Goal: Task Accomplishment & Management: Use online tool/utility

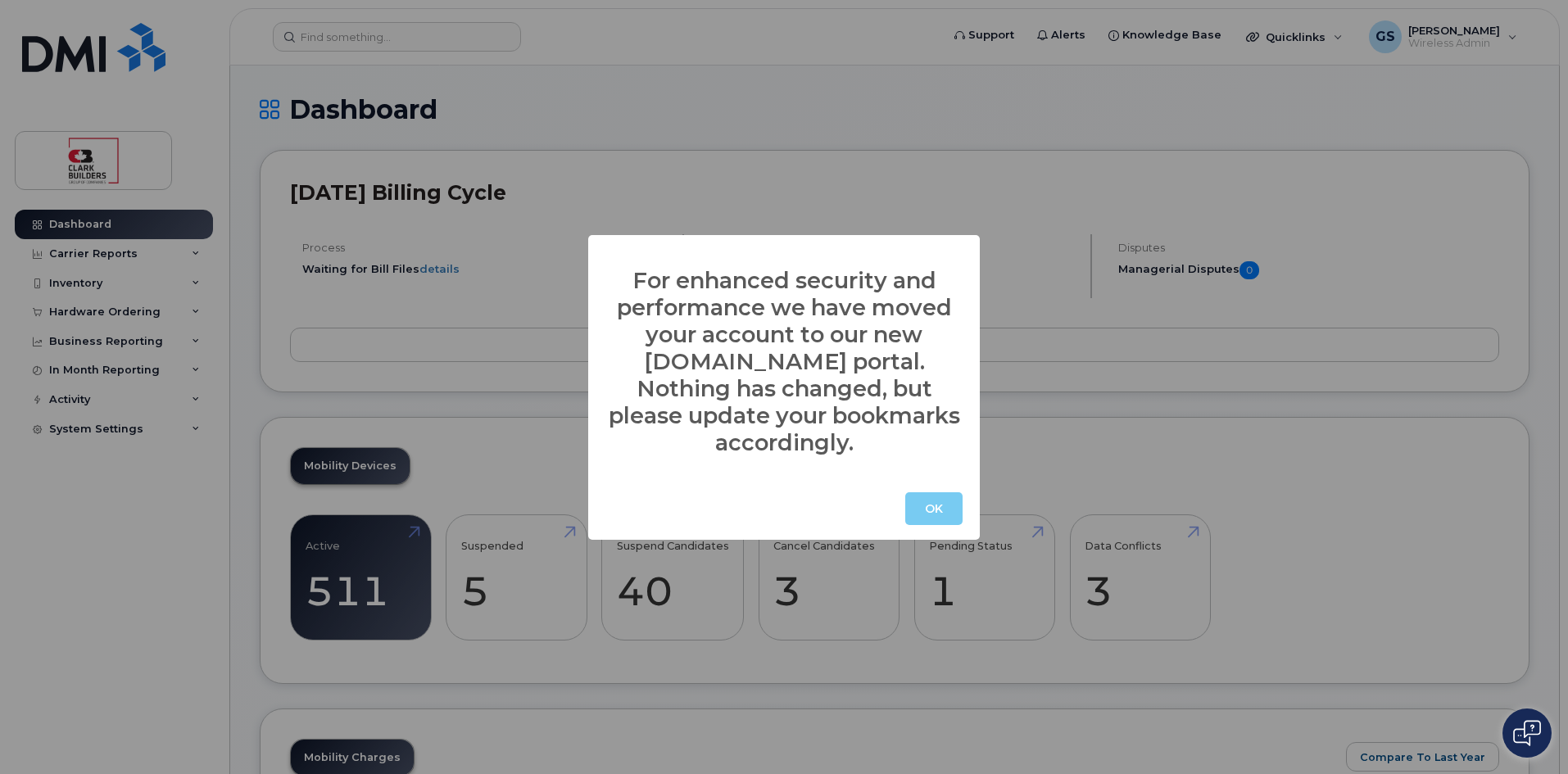
click at [914, 500] on button "OK" at bounding box center [934, 509] width 57 height 33
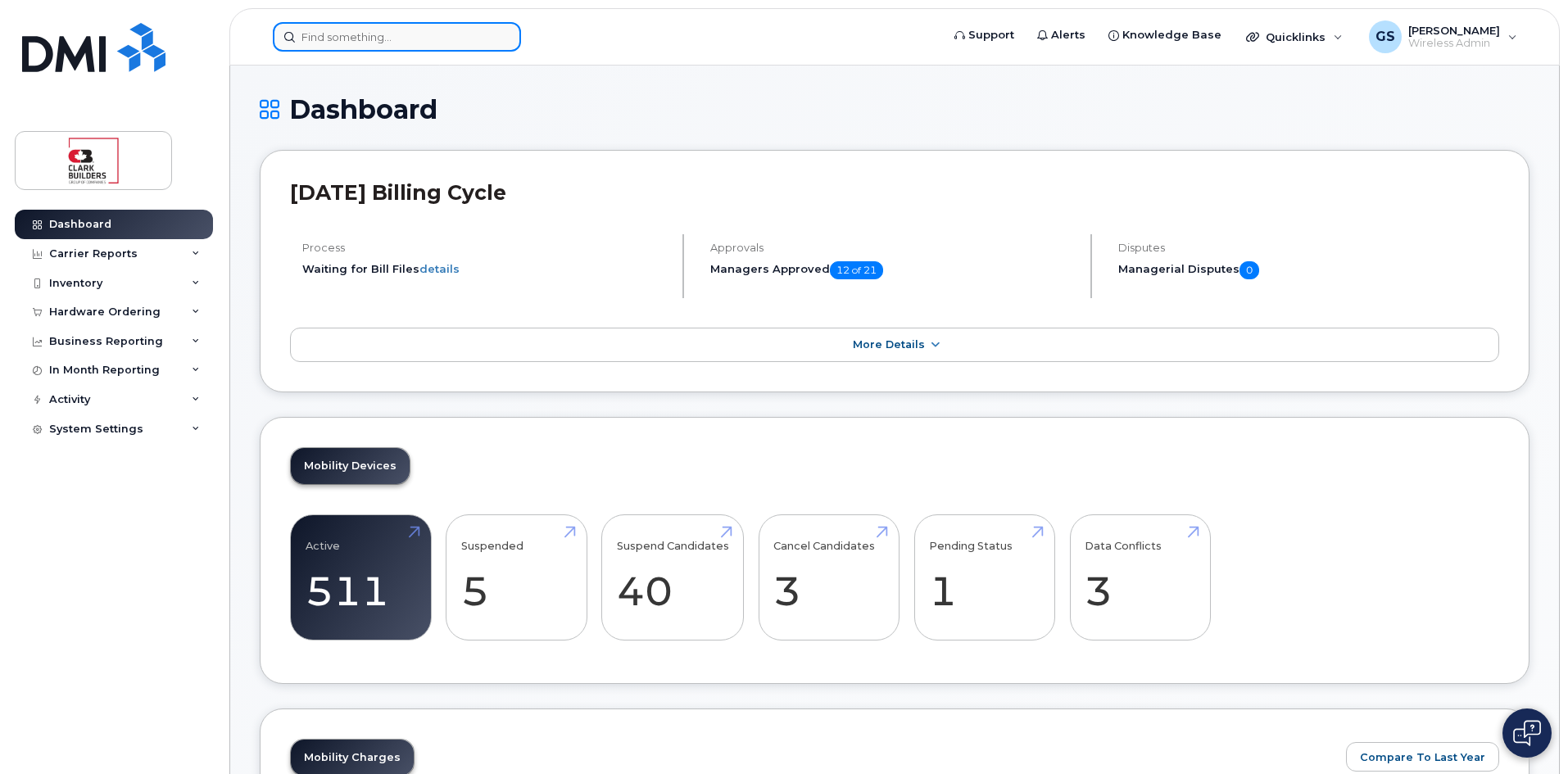
click at [434, 42] on input at bounding box center [397, 37] width 248 height 30
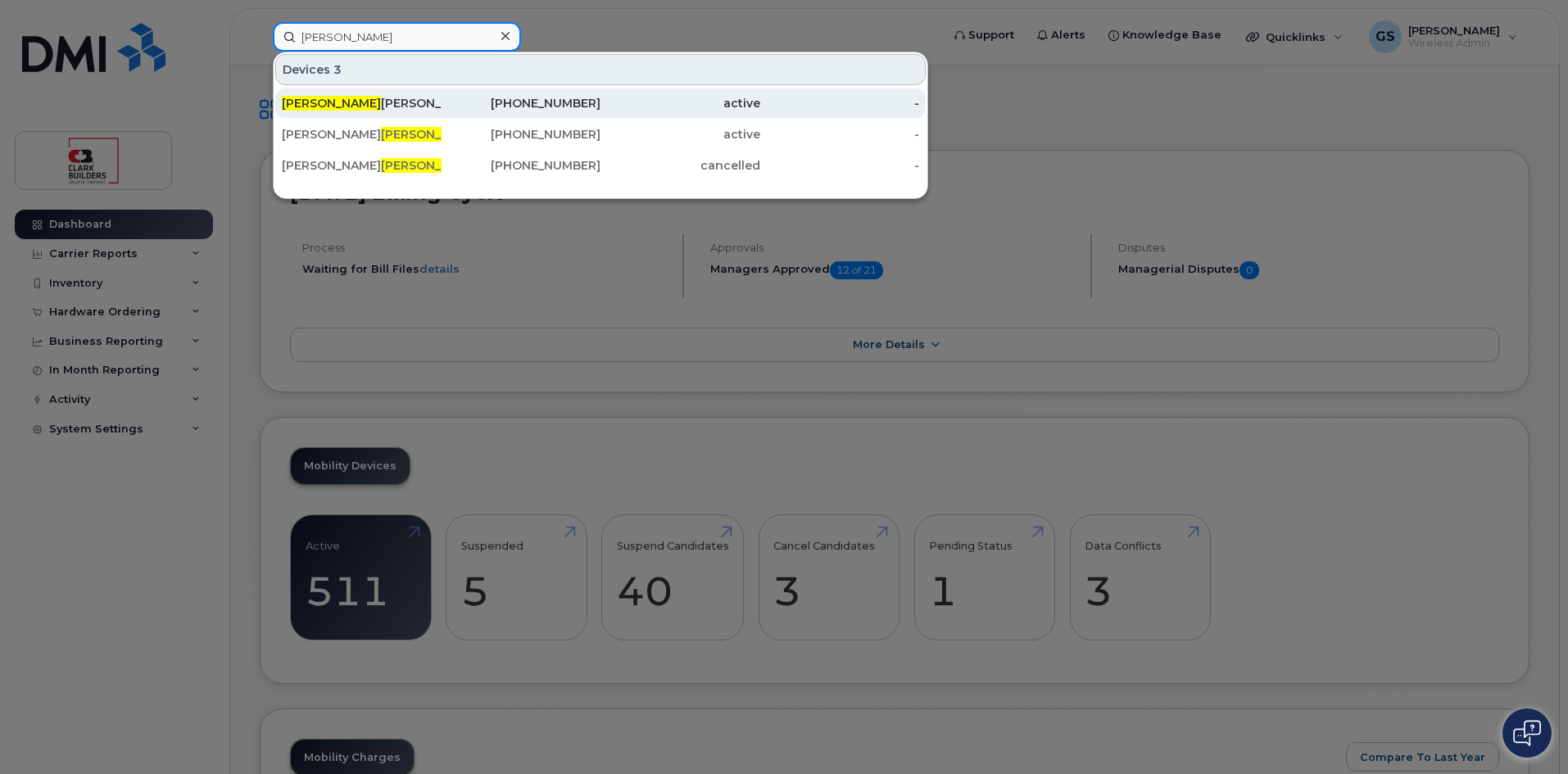
type input "[PERSON_NAME]"
click at [362, 96] on div "[PERSON_NAME]" at bounding box center [361, 104] width 159 height 16
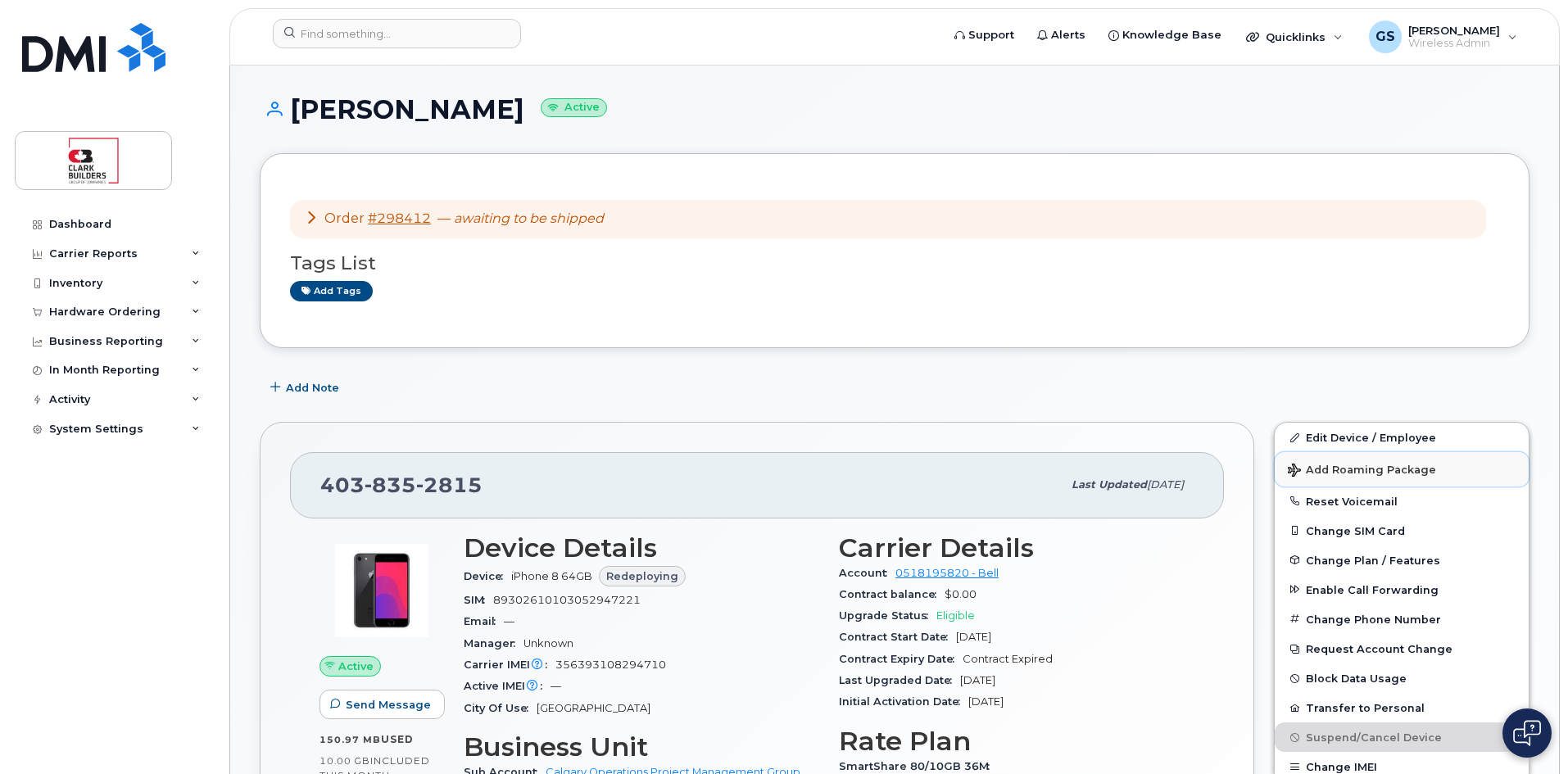
click at [1332, 466] on span "Add Roaming Package" at bounding box center [1362, 471] width 148 height 16
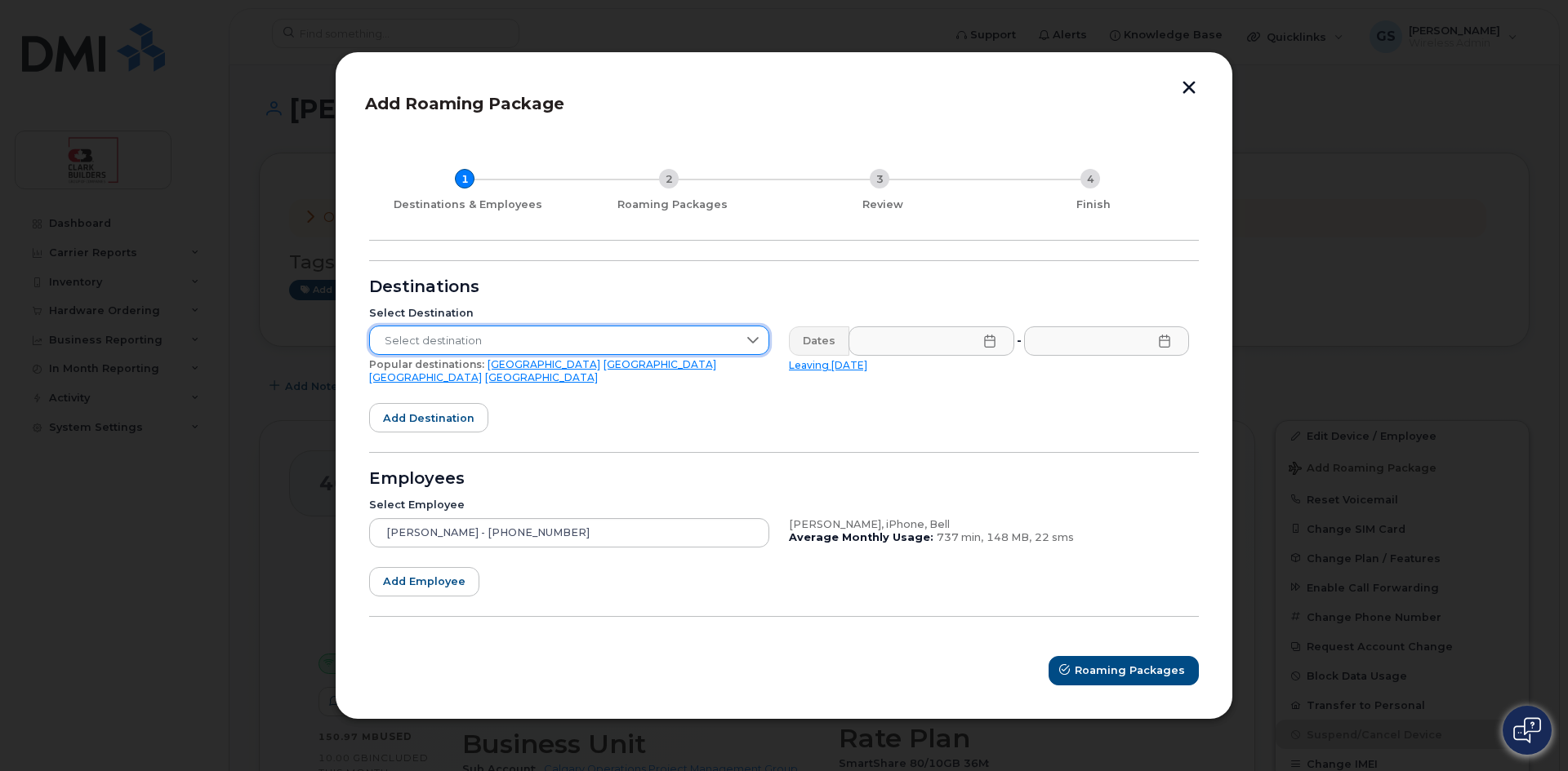
click at [490, 345] on span "Select destination" at bounding box center [554, 341] width 368 height 29
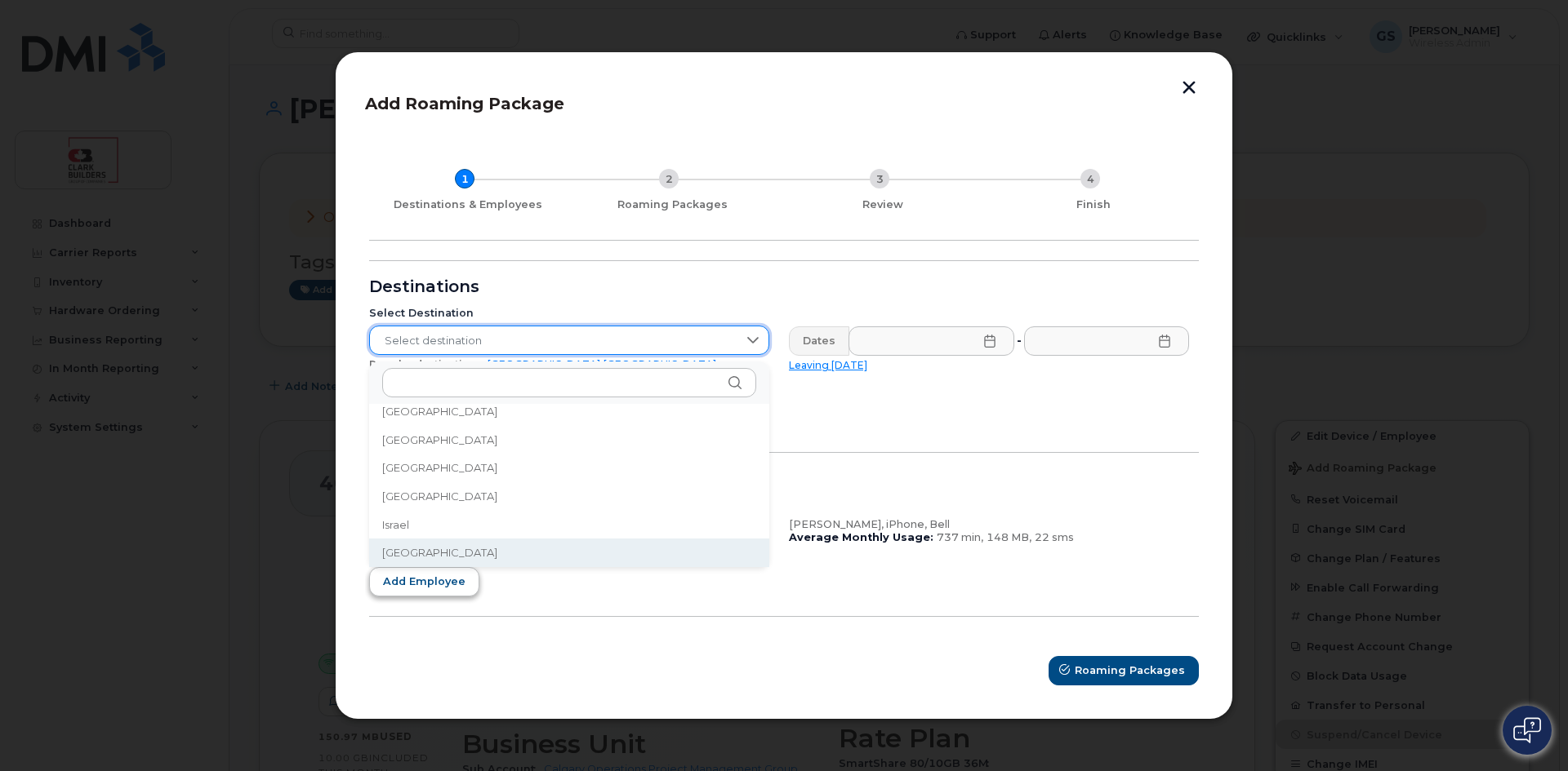
scroll to position [2551, 0]
click at [395, 549] on span "Italy" at bounding box center [440, 552] width 115 height 16
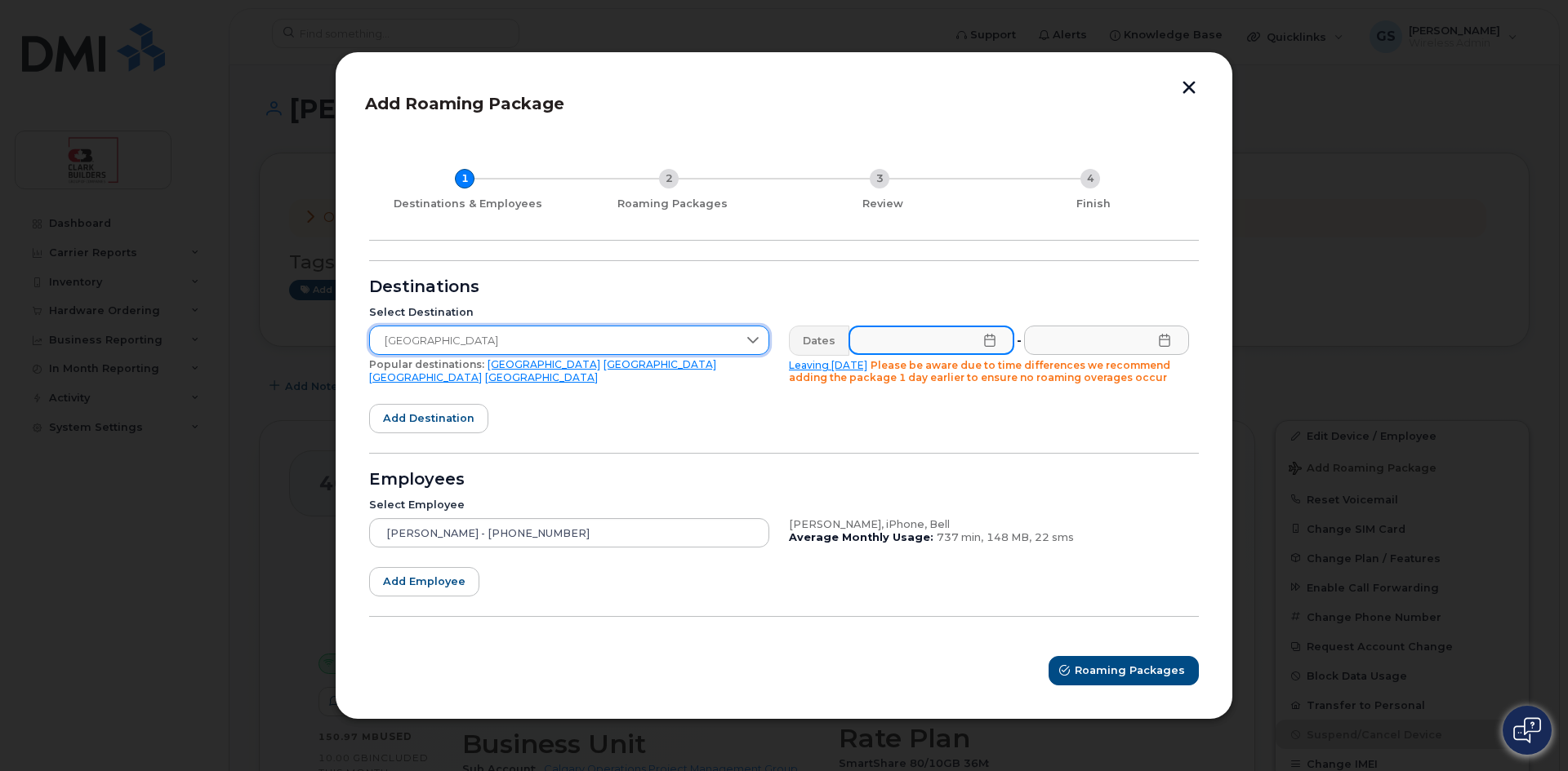
click at [999, 345] on input "text" at bounding box center [931, 340] width 165 height 29
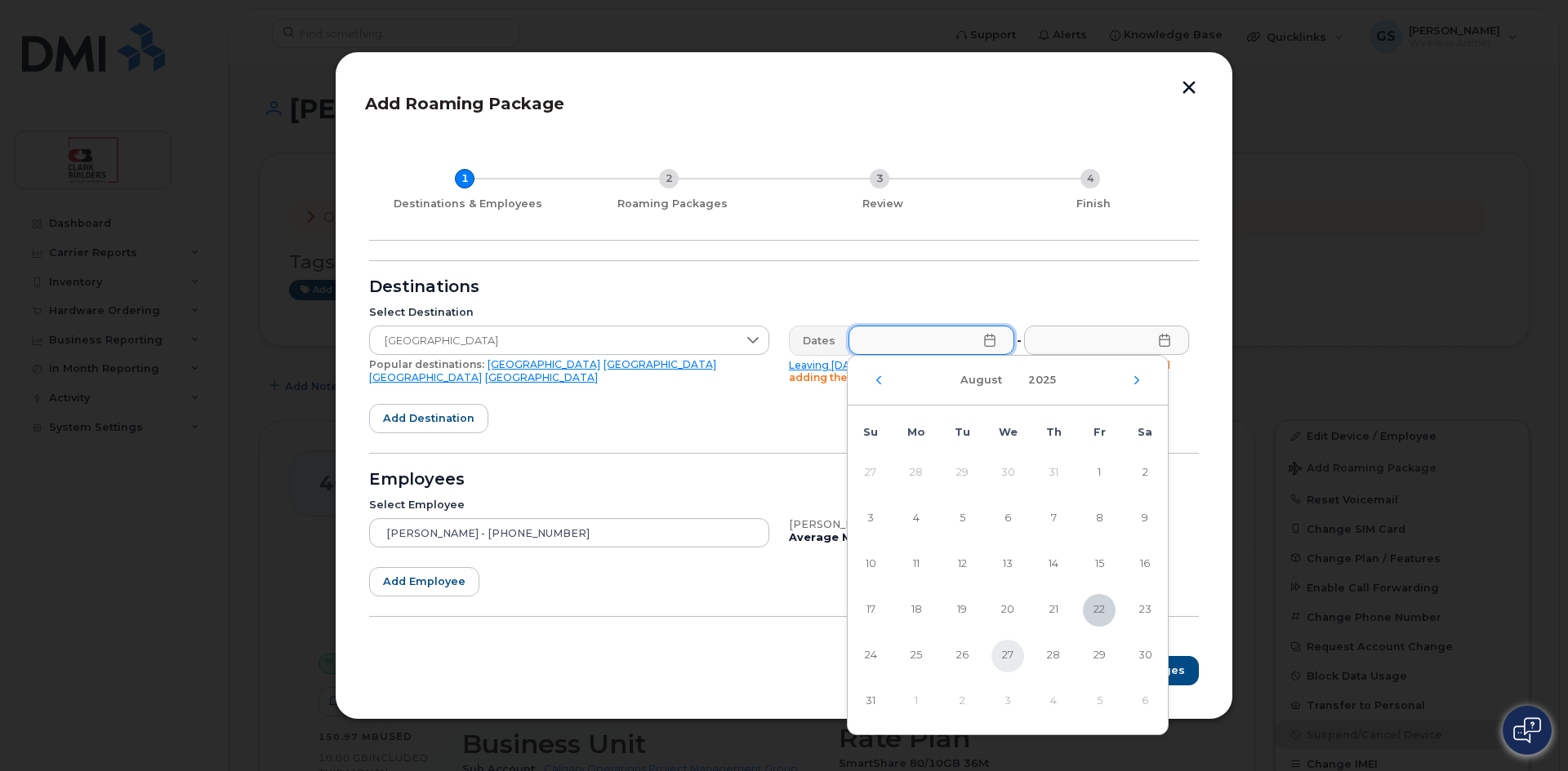
click at [1004, 659] on span "27" at bounding box center [1008, 656] width 33 height 33
type input "08/27/2025"
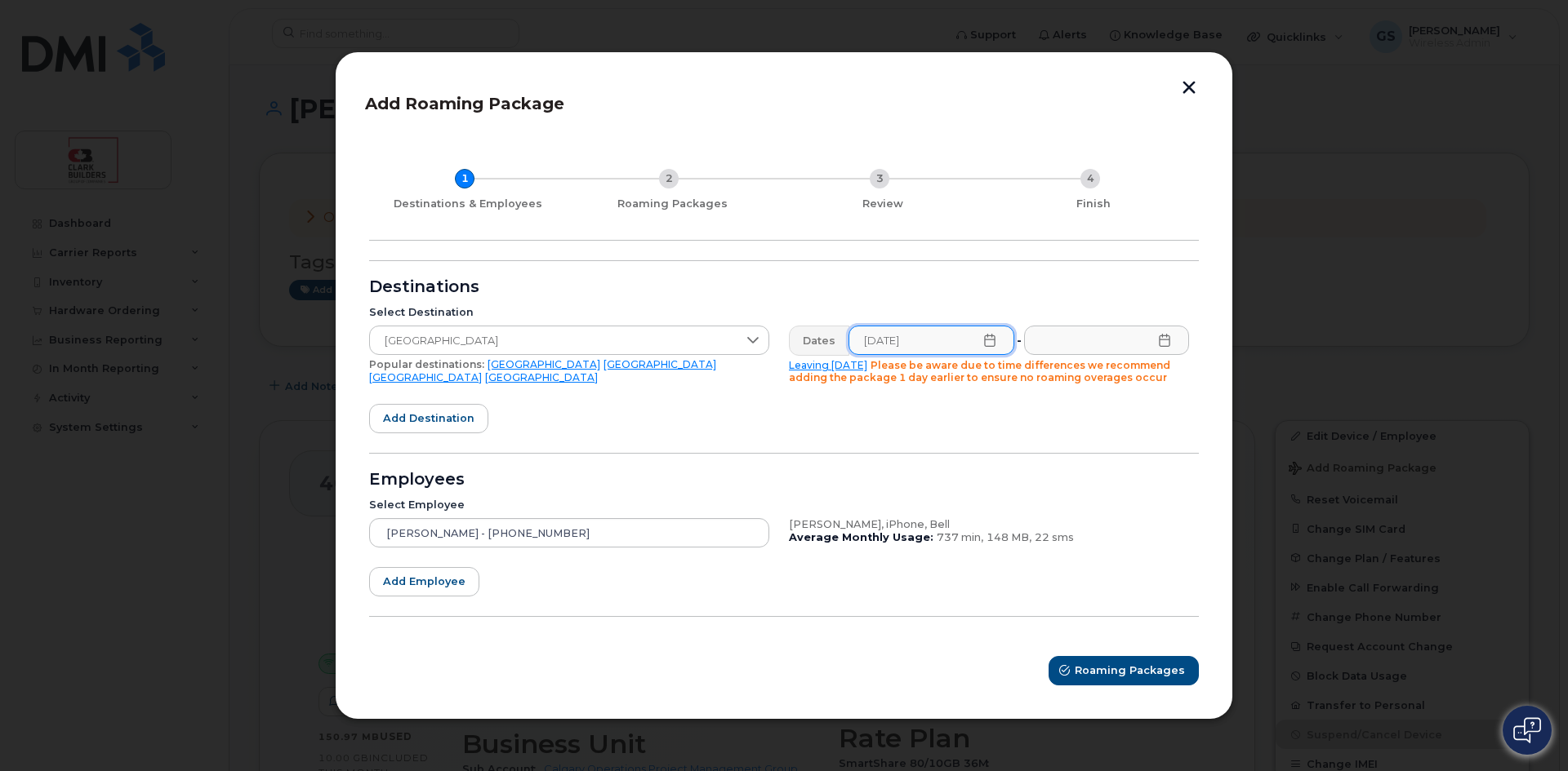
click at [1160, 340] on icon at bounding box center [1164, 340] width 11 height 13
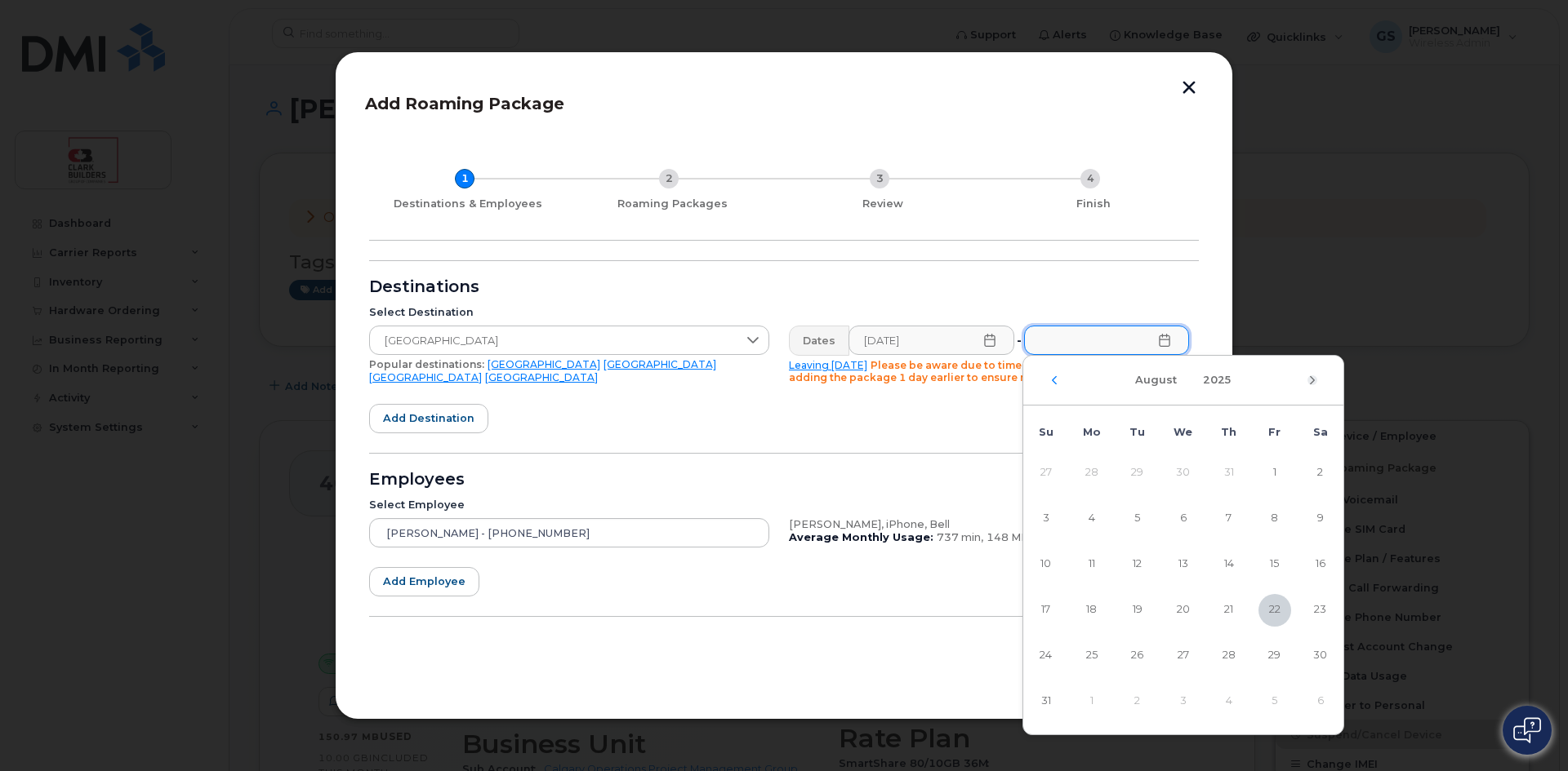
click at [1312, 381] on icon "Next Month" at bounding box center [1313, 381] width 10 height 13
click at [1096, 562] on span "15" at bounding box center [1091, 565] width 33 height 33
type input "09/15/2025"
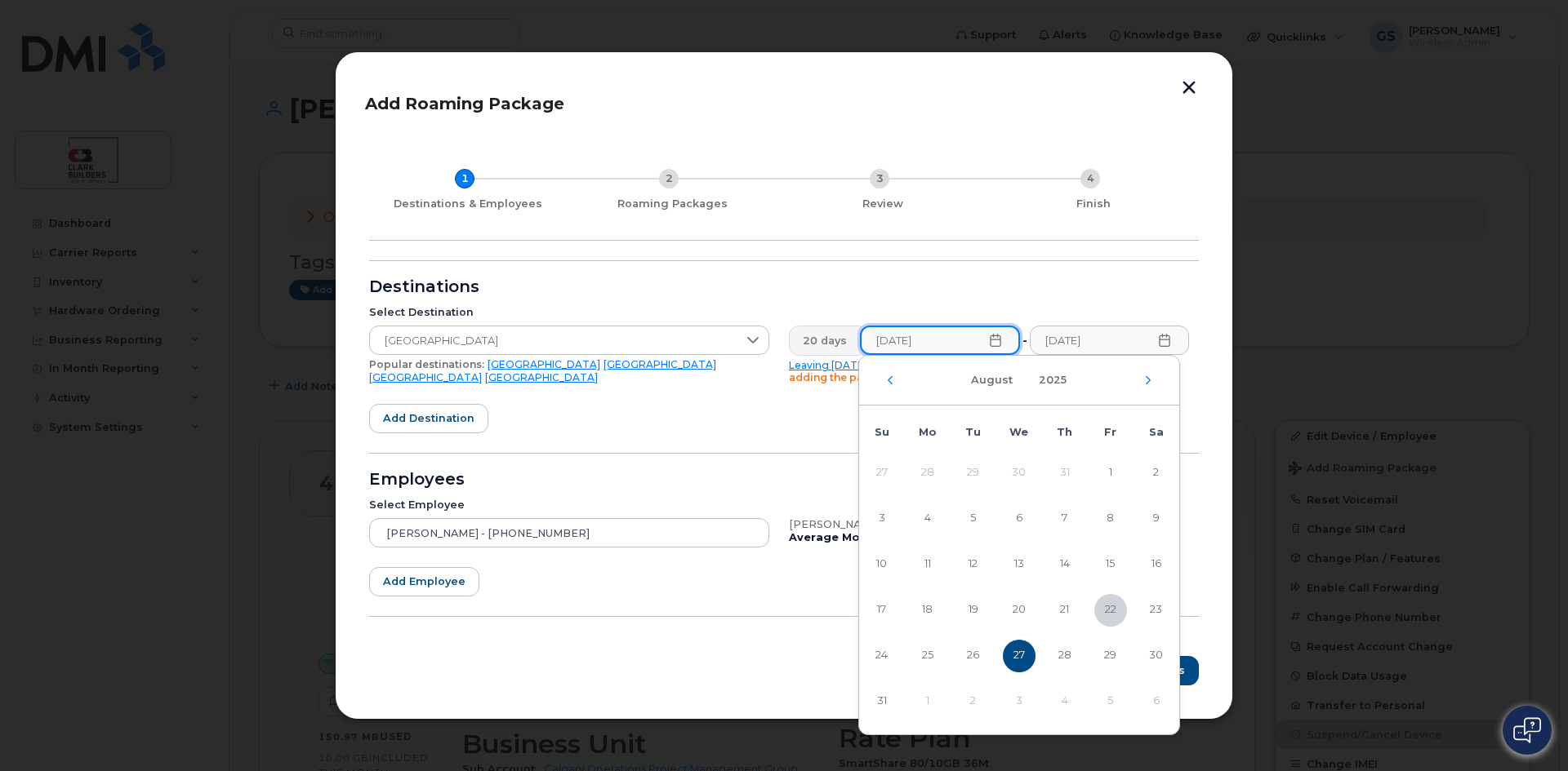
click at [940, 339] on input "08/27/2025" at bounding box center [939, 340] width 160 height 29
click at [794, 423] on form "Destinations Select Destination Italy Popular destinations: USA Mexico United K…" at bounding box center [784, 473] width 829 height 426
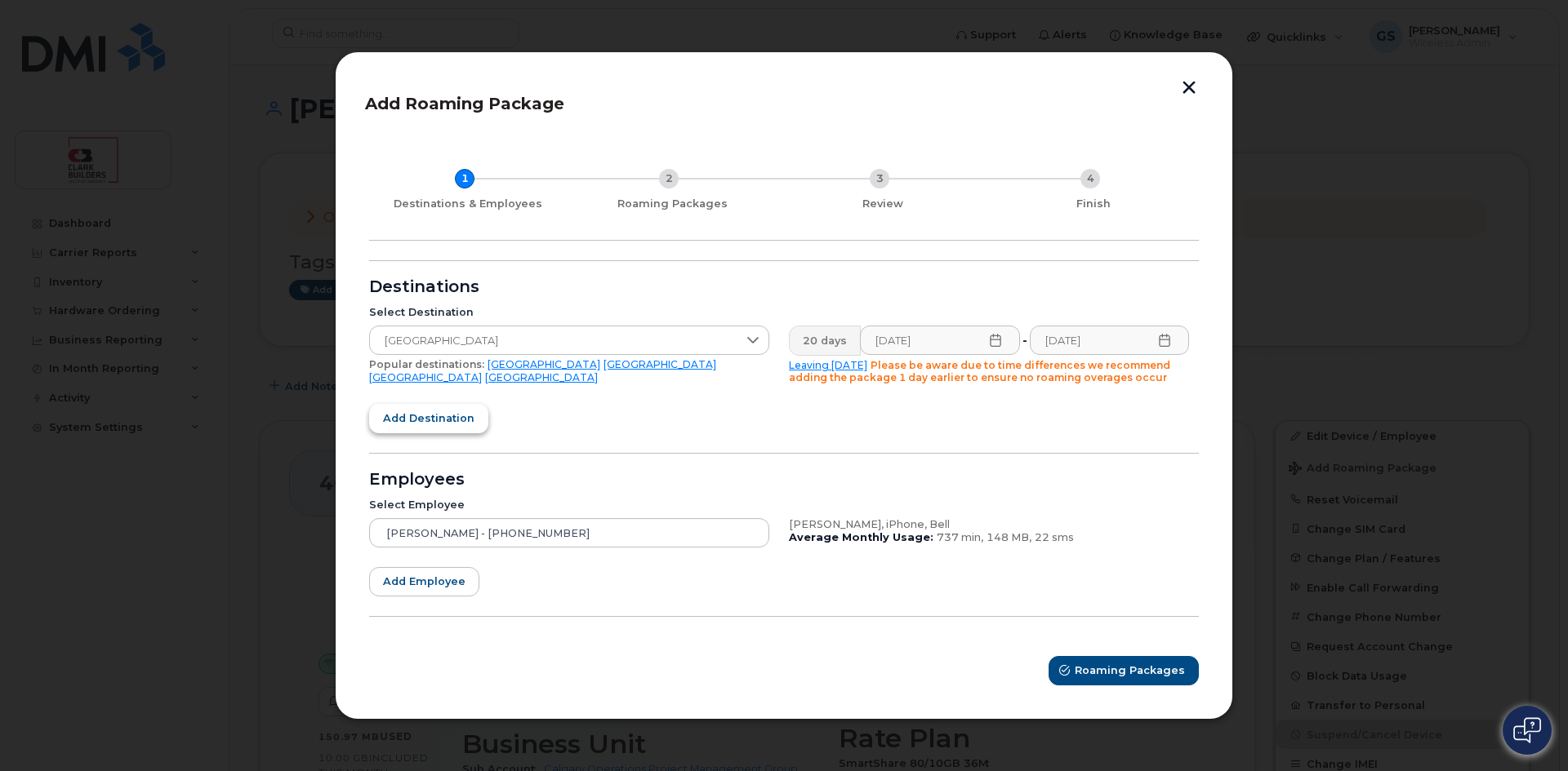
click at [432, 417] on span "Add destination" at bounding box center [429, 418] width 92 height 16
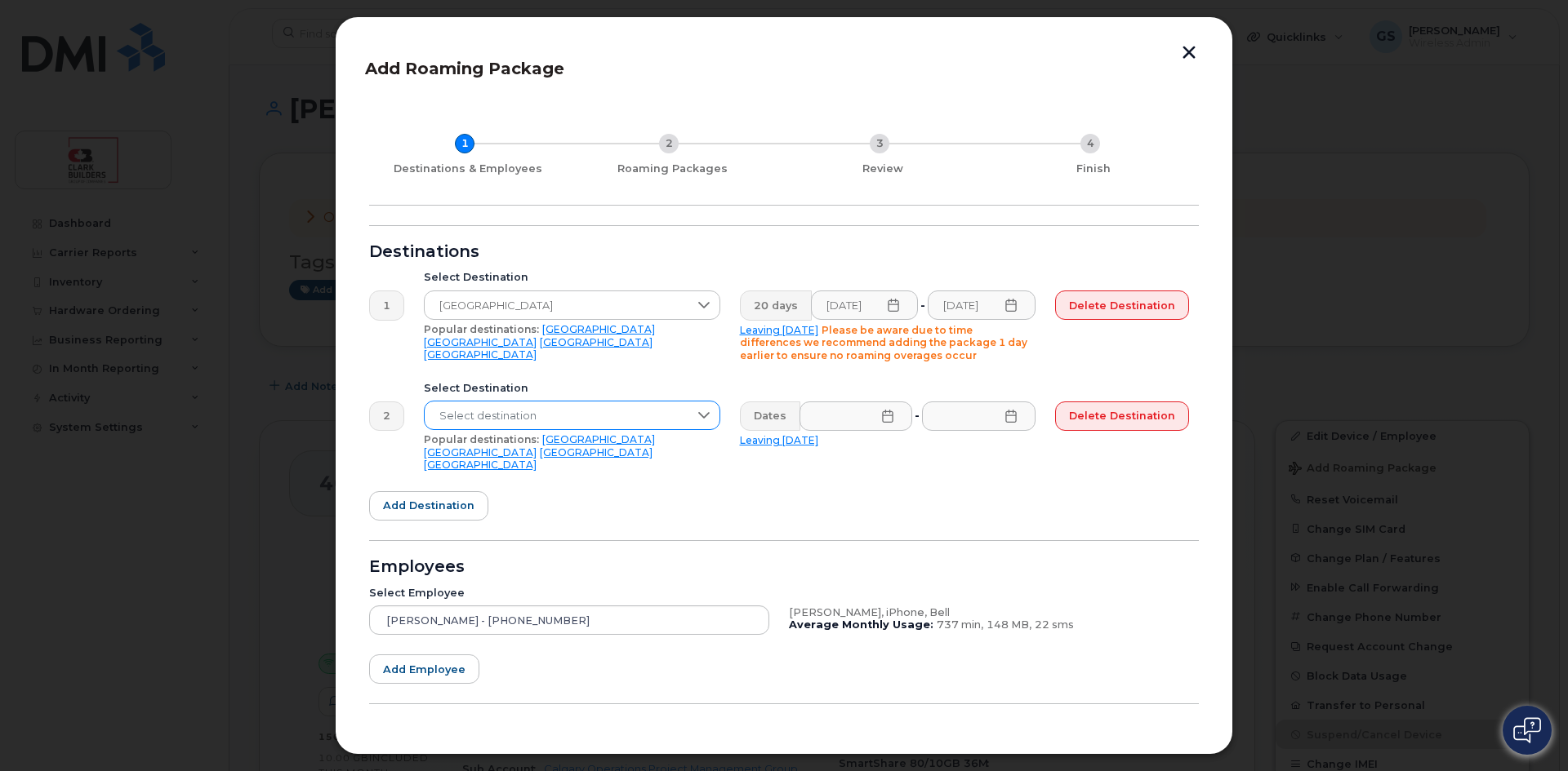
click at [518, 408] on span "Select destination" at bounding box center [557, 417] width 264 height 29
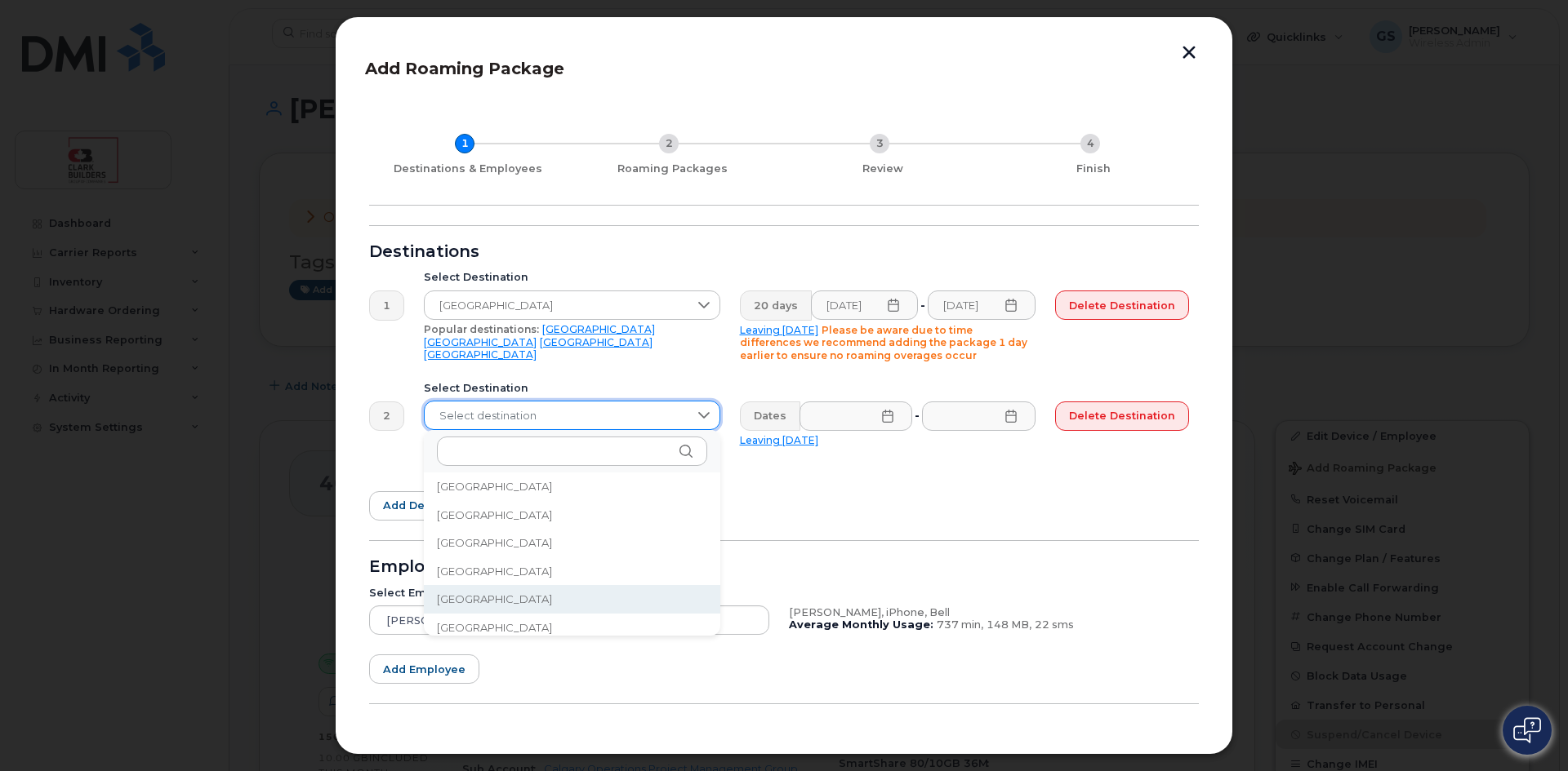
scroll to position [1818, 0]
click at [464, 623] on span "France" at bounding box center [495, 622] width 115 height 16
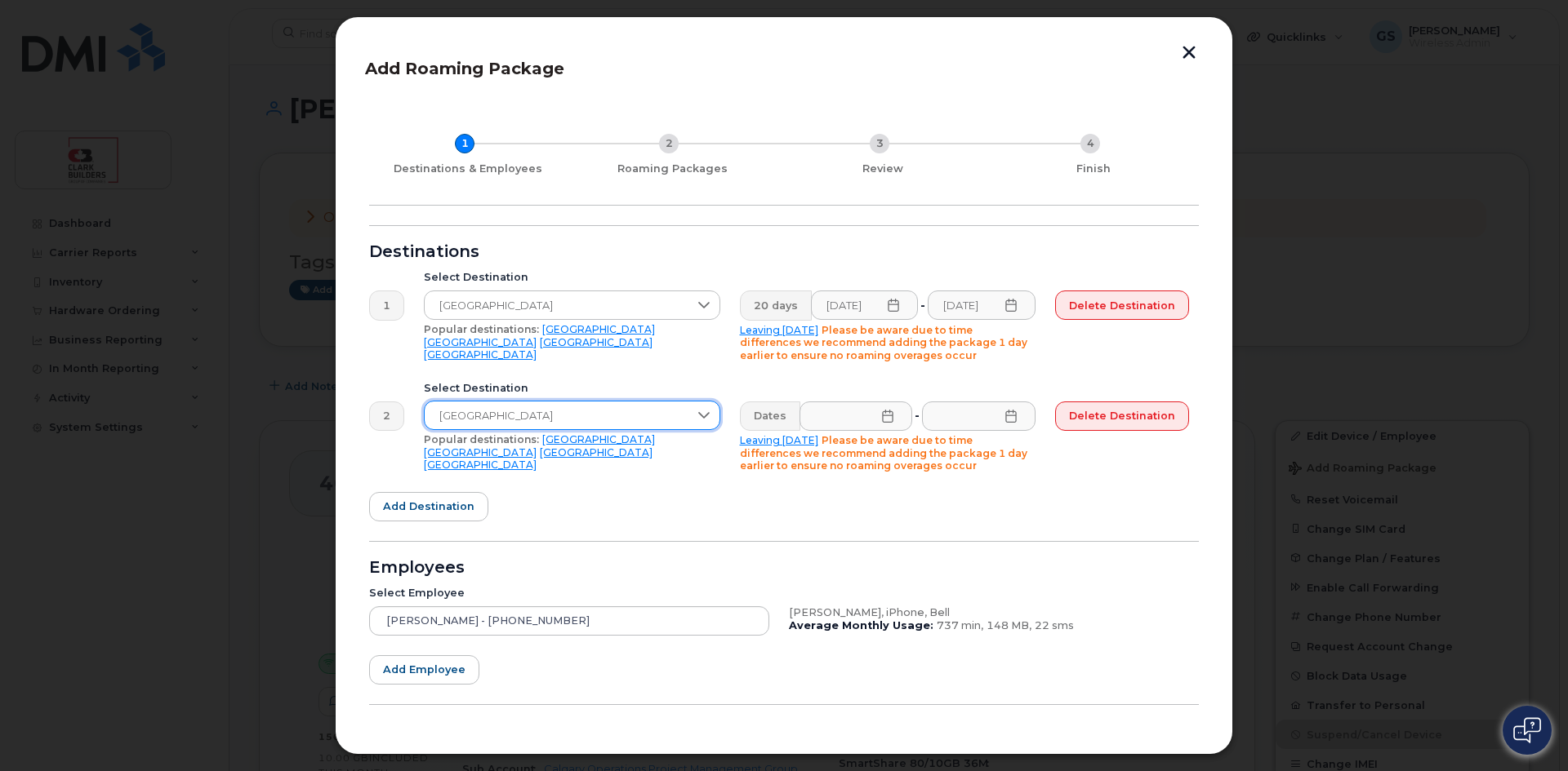
click at [888, 420] on icon at bounding box center [888, 417] width 13 height 13
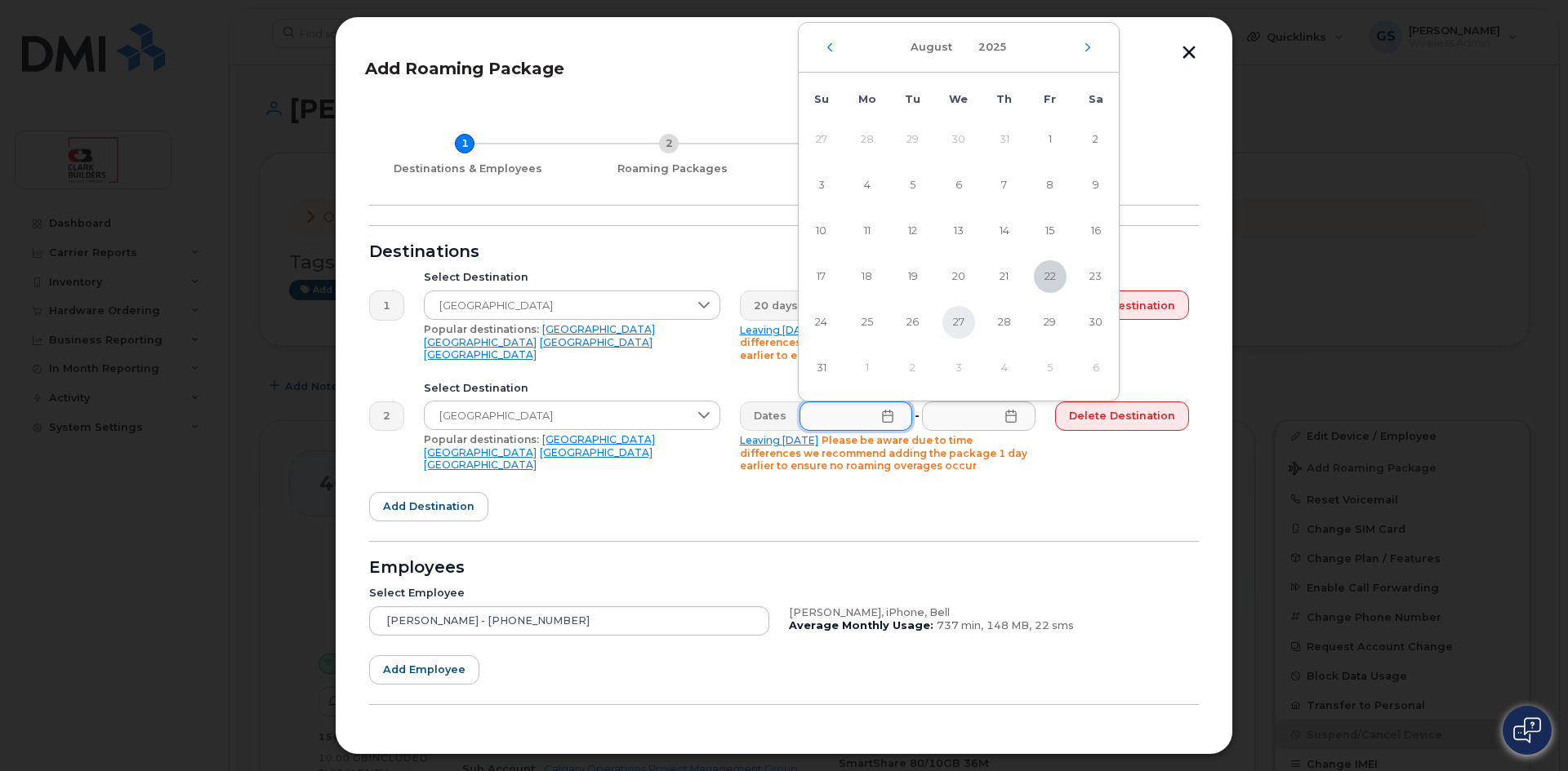
click at [953, 322] on span "27" at bounding box center [959, 322] width 33 height 33
type input "08/27/2025"
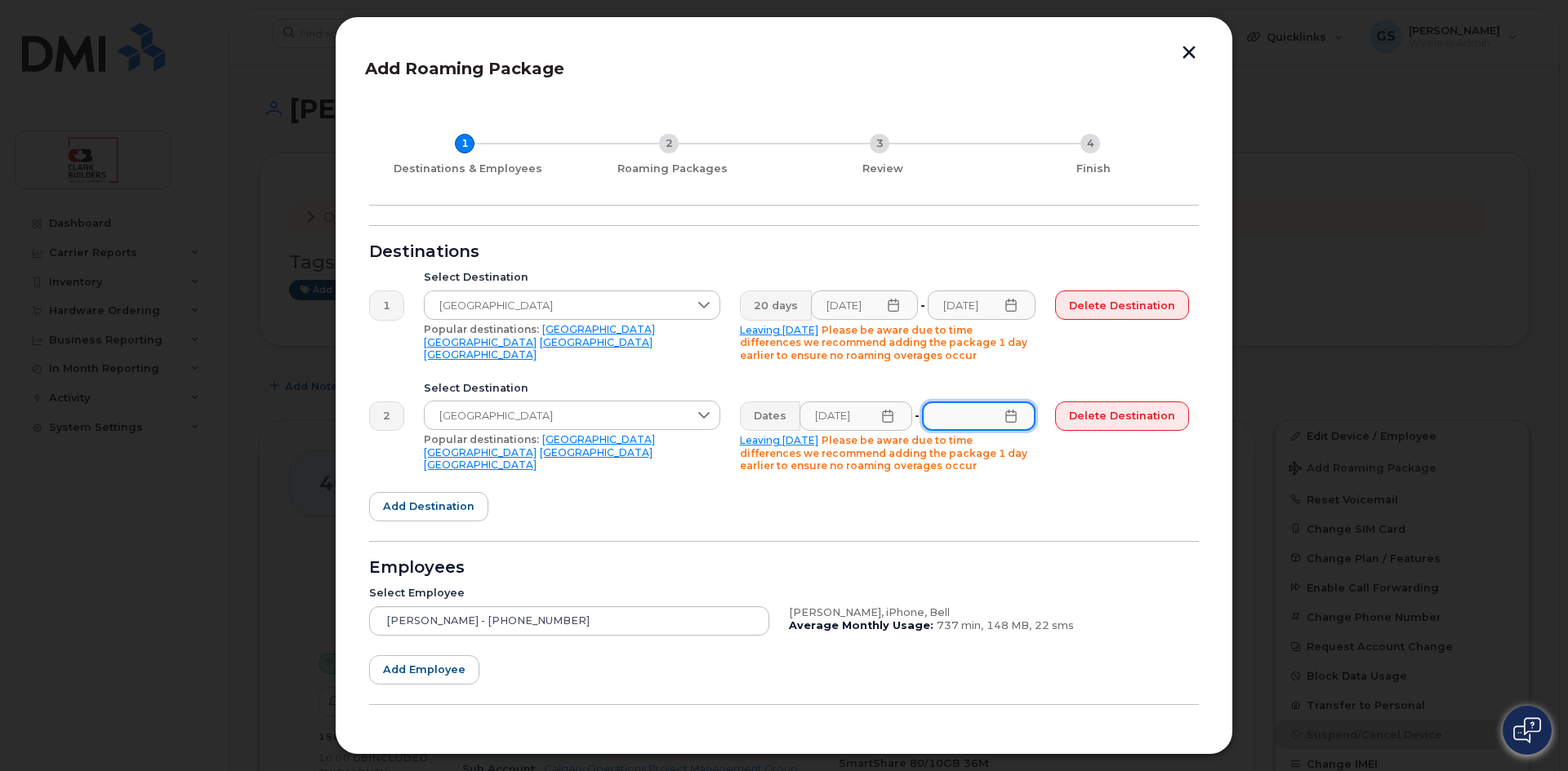
click at [1019, 416] on input "text" at bounding box center [978, 417] width 114 height 29
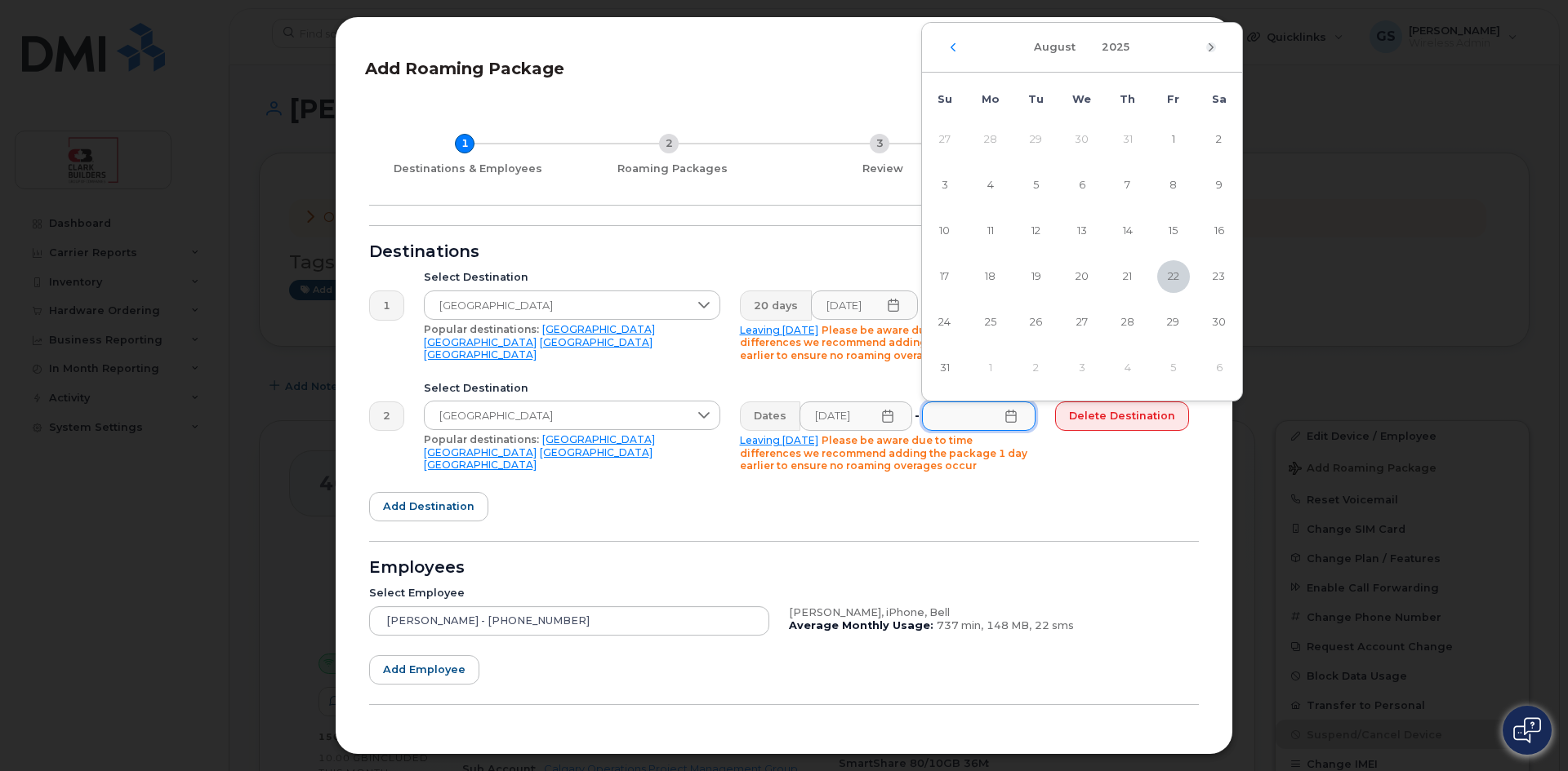
click at [1212, 43] on icon "Next Month" at bounding box center [1211, 47] width 10 height 13
click at [992, 236] on span "15" at bounding box center [991, 231] width 33 height 33
type input "09/15/2025"
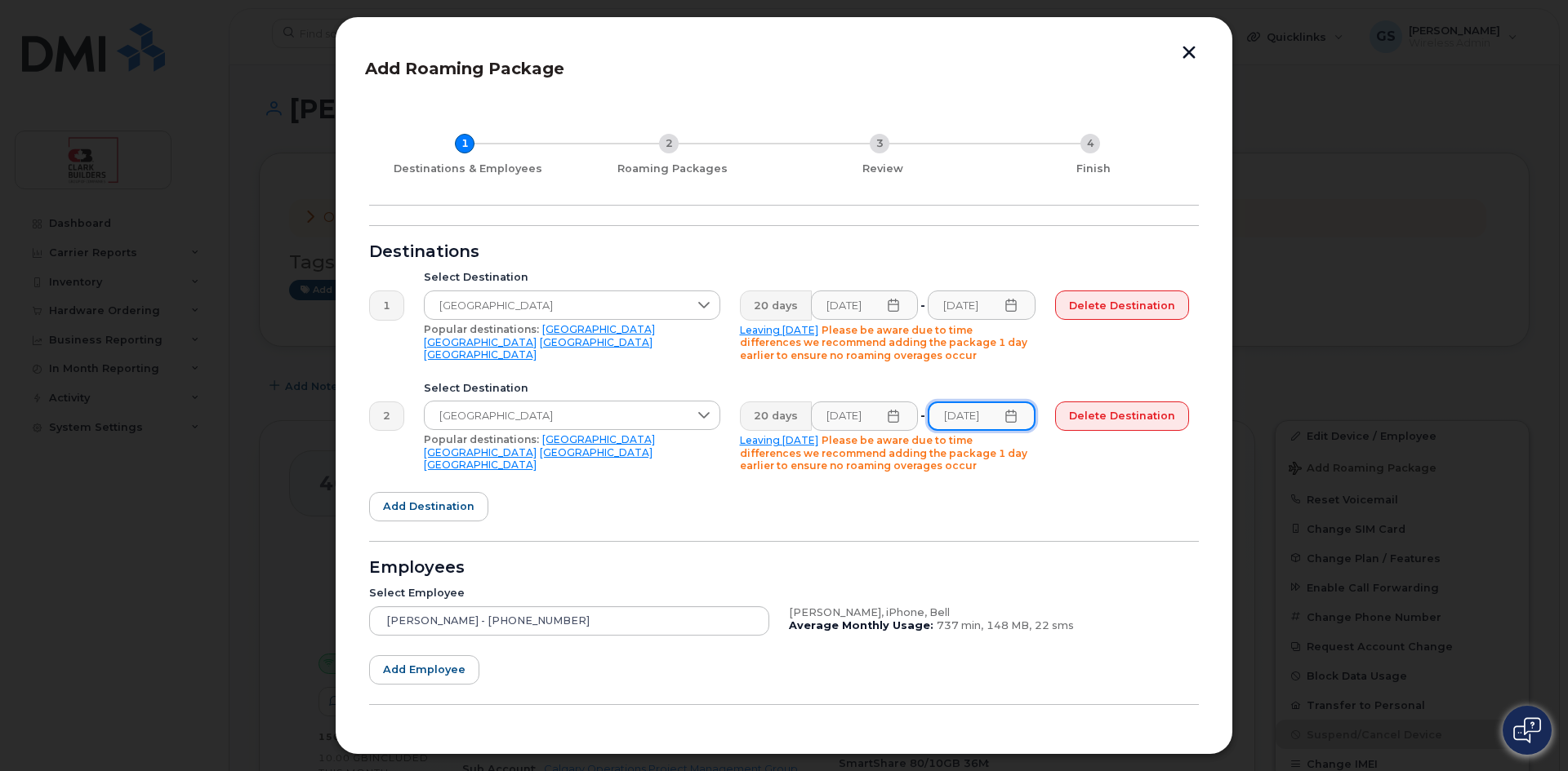
scroll to position [0, 7]
